Goal: Information Seeking & Learning: Learn about a topic

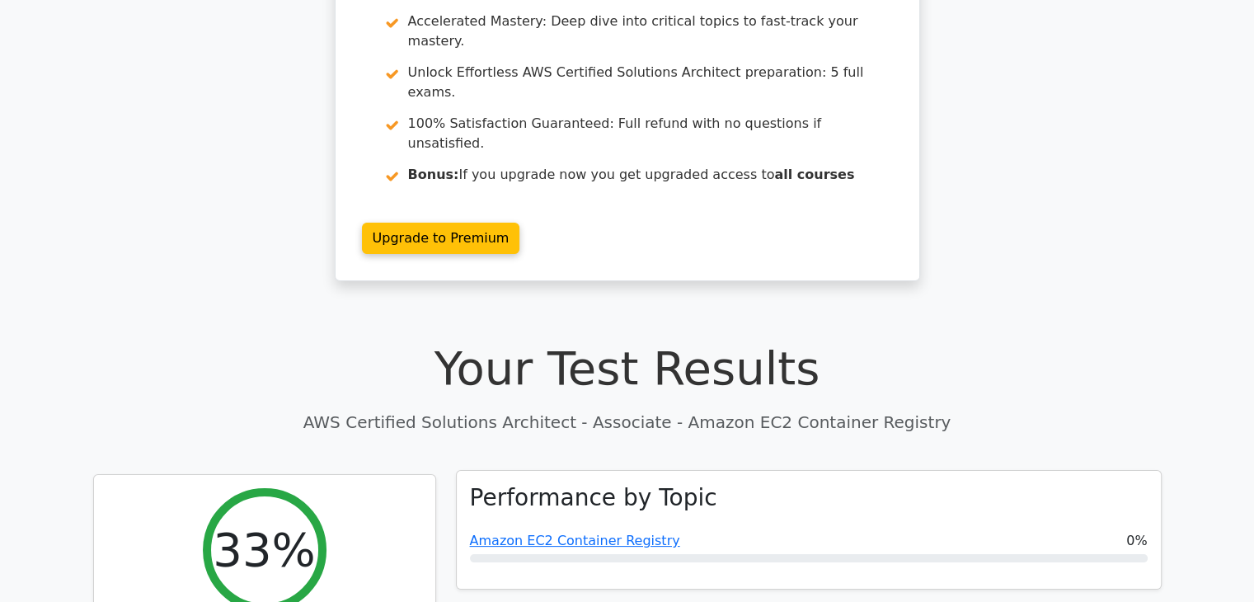
scroll to position [577, 0]
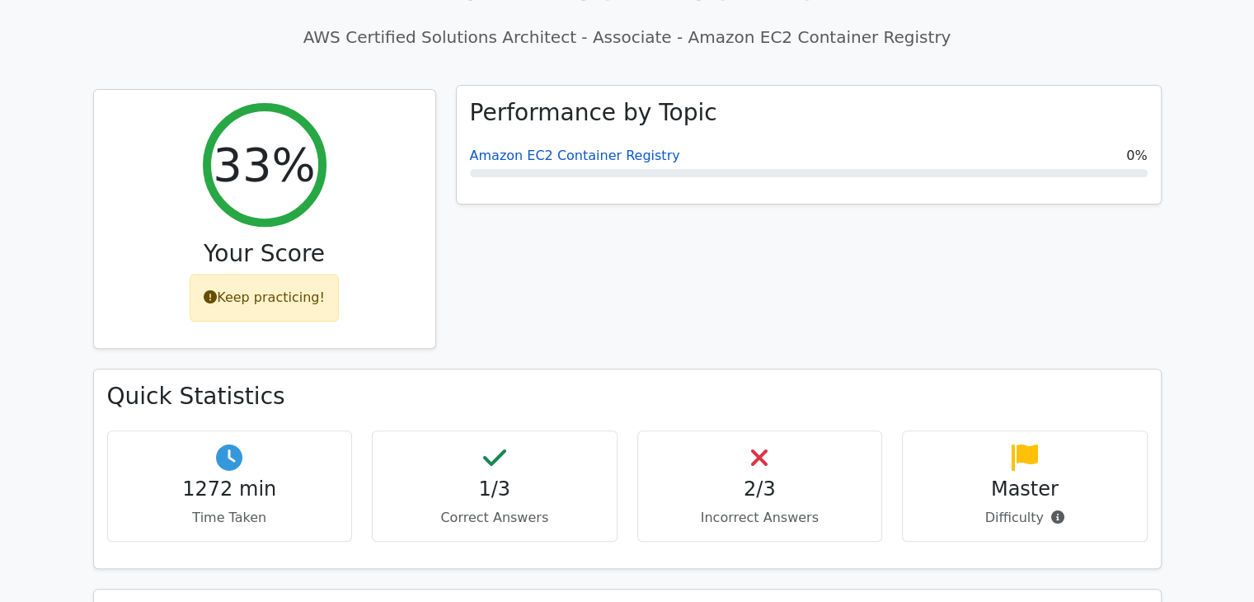
click at [572, 148] on link "Amazon EC2 Container Registry" at bounding box center [575, 156] width 210 height 16
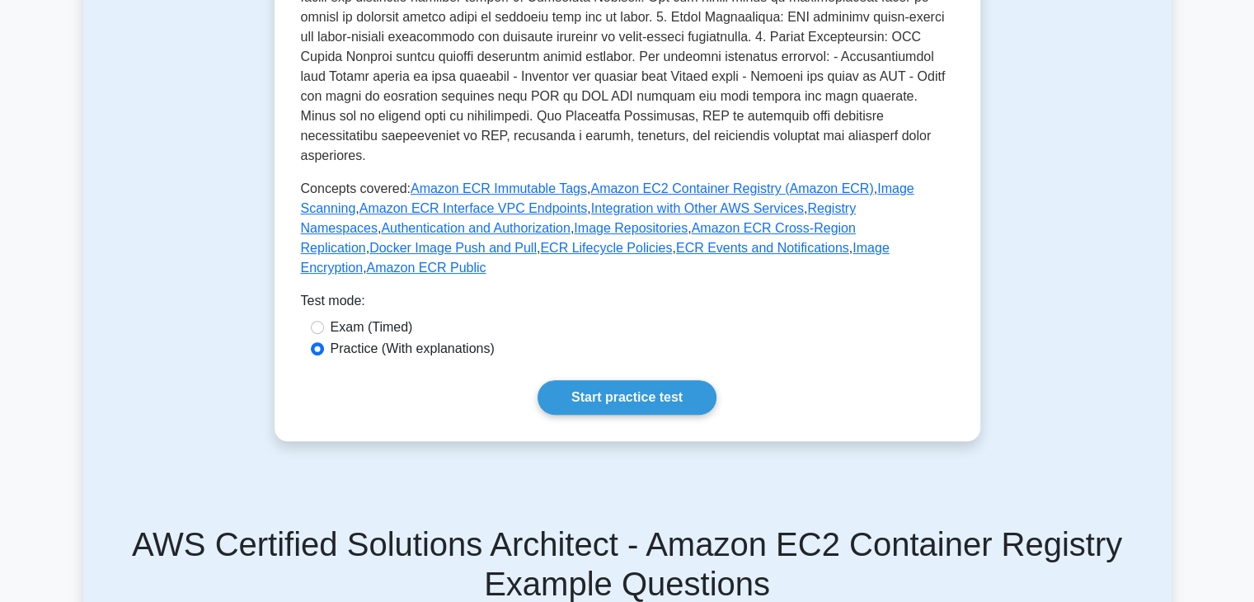
scroll to position [577, 0]
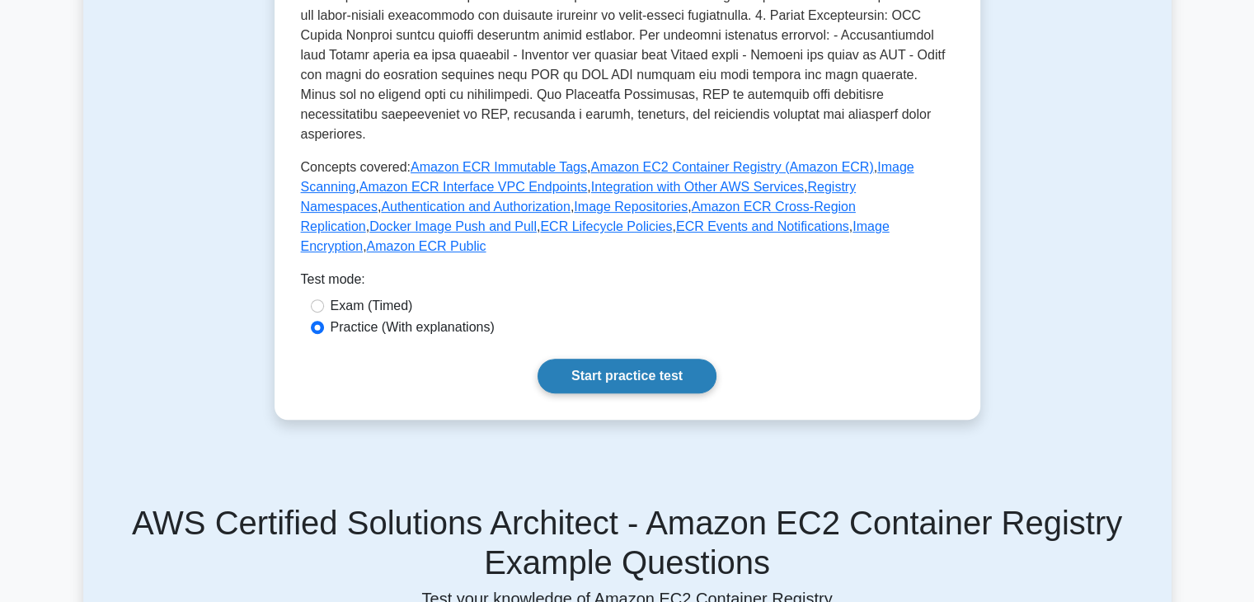
click at [607, 359] on link "Start practice test" at bounding box center [627, 376] width 179 height 35
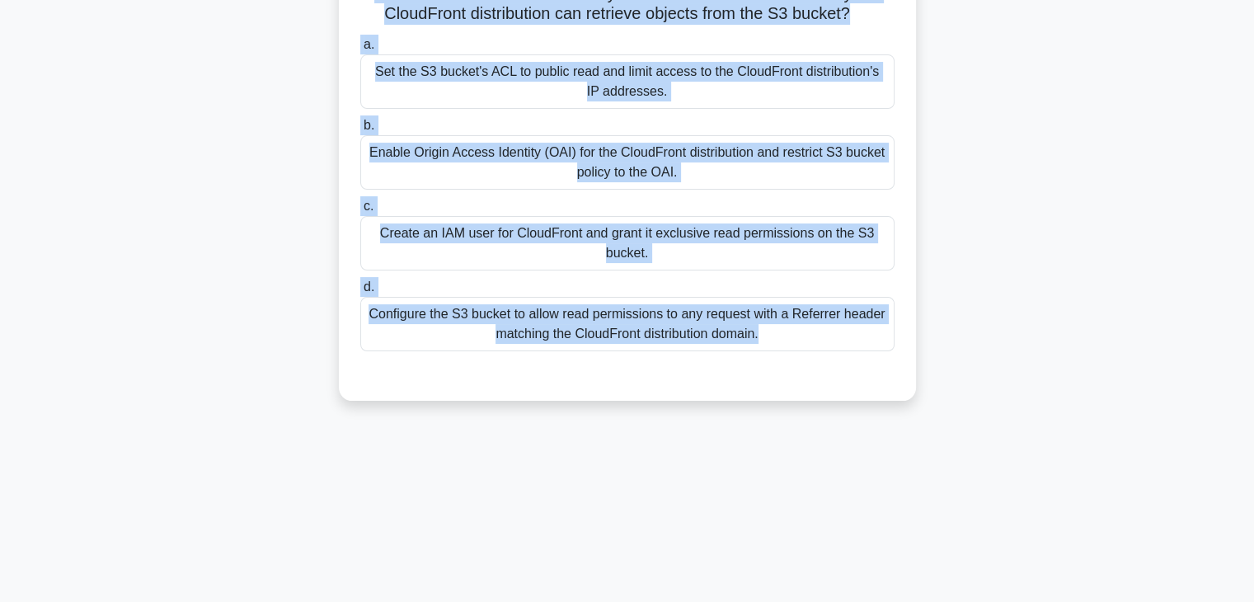
drag, startPoint x: 368, startPoint y: 146, endPoint x: 696, endPoint y: 537, distance: 510.3
click at [695, 585] on div "4:49 Stop AWS Certified Solutions Architect - Amazon EC2 Container Registry Int…" at bounding box center [627, 292] width 1088 height 824
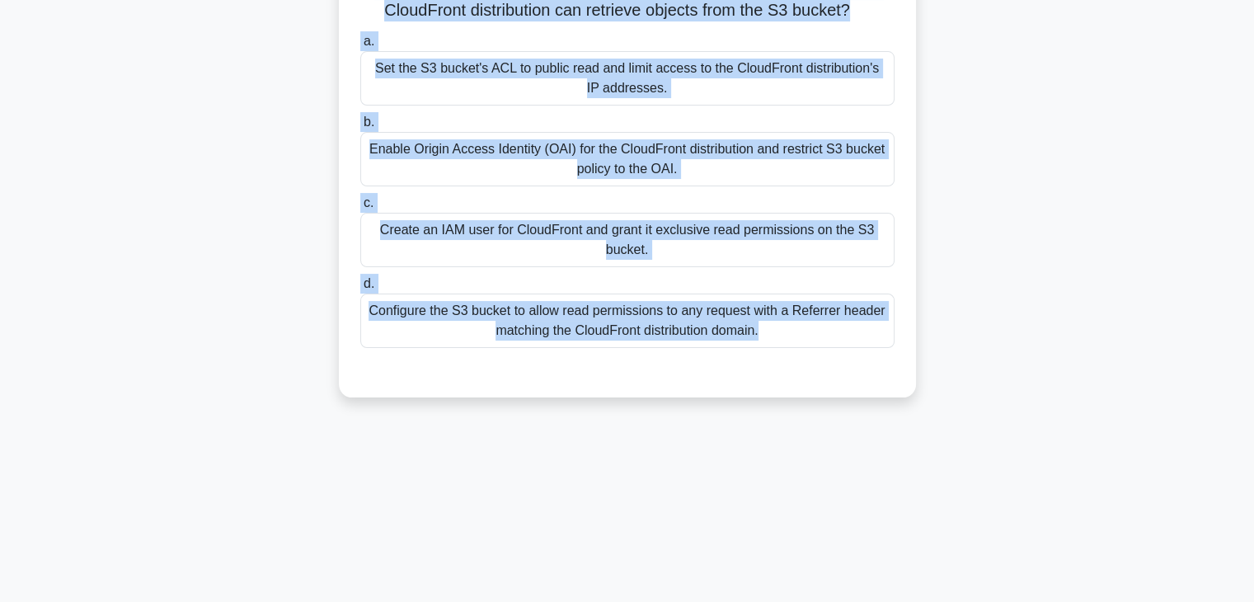
copy div "You need to configure an Amazon CloudFront distribution to serve an Amazon S3 b…"
click at [1172, 231] on main "4:21 Stop AWS Certified Solutions Architect - Amazon EC2 Container Registry Int…" at bounding box center [627, 290] width 1254 height 838
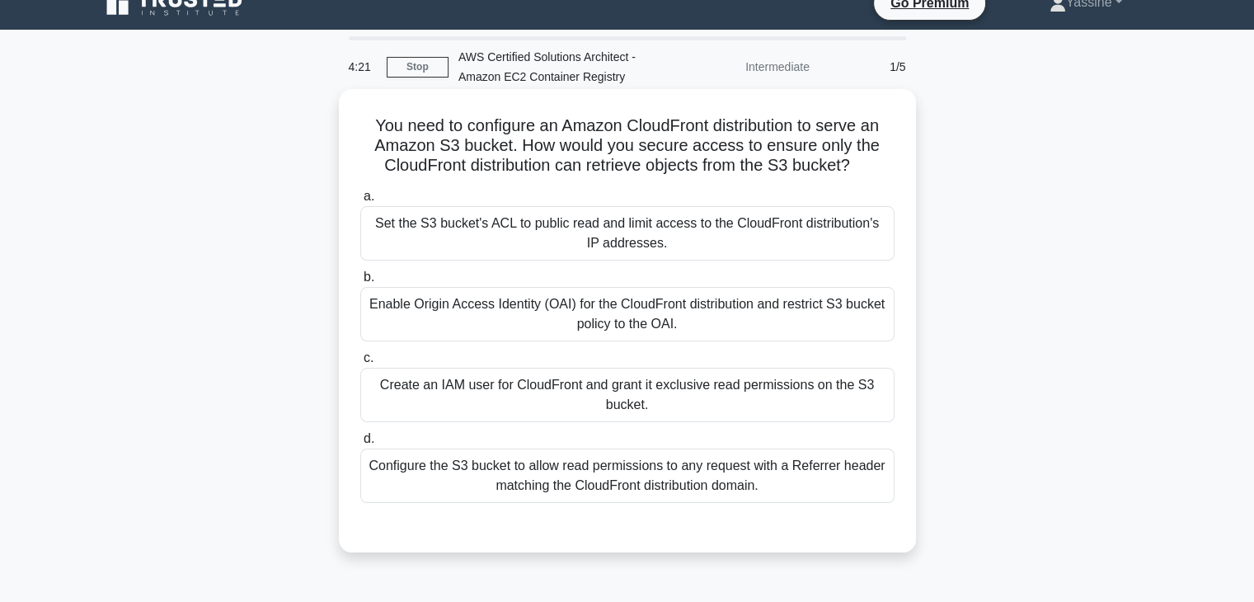
scroll to position [0, 0]
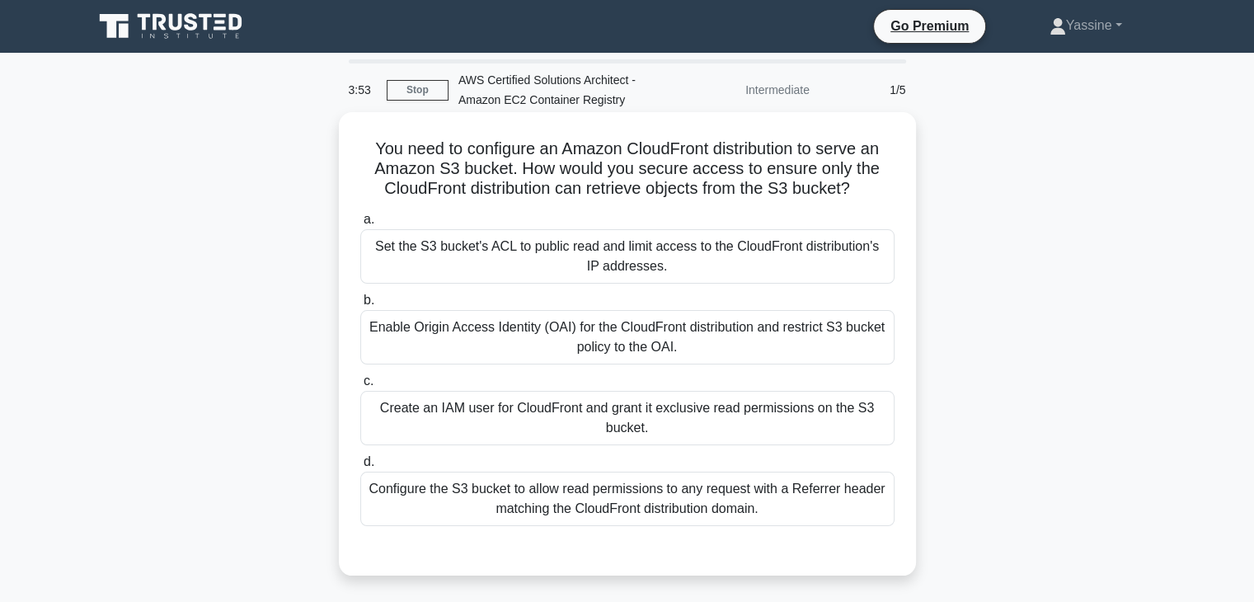
click at [415, 341] on div "Enable Origin Access Identity (OAI) for the CloudFront distribution and restric…" at bounding box center [627, 337] width 534 height 54
click at [360, 306] on input "b. Enable Origin Access Identity (OAI) for the CloudFront distribution and rest…" at bounding box center [360, 300] width 0 height 11
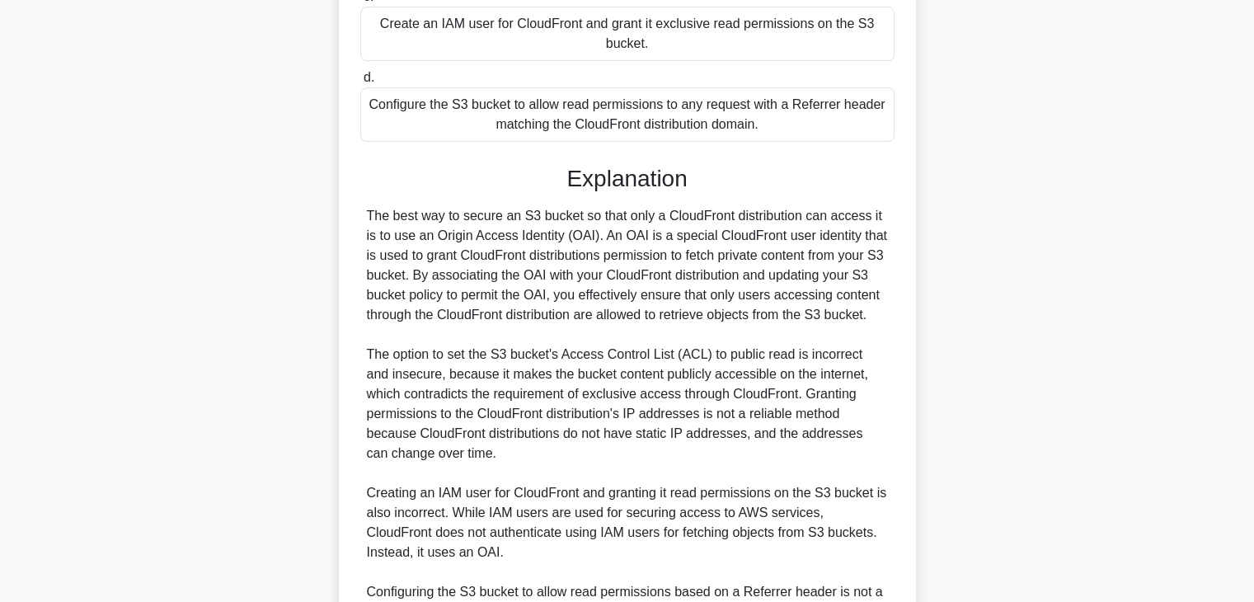
scroll to position [577, 0]
